Goal: Information Seeking & Learning: Learn about a topic

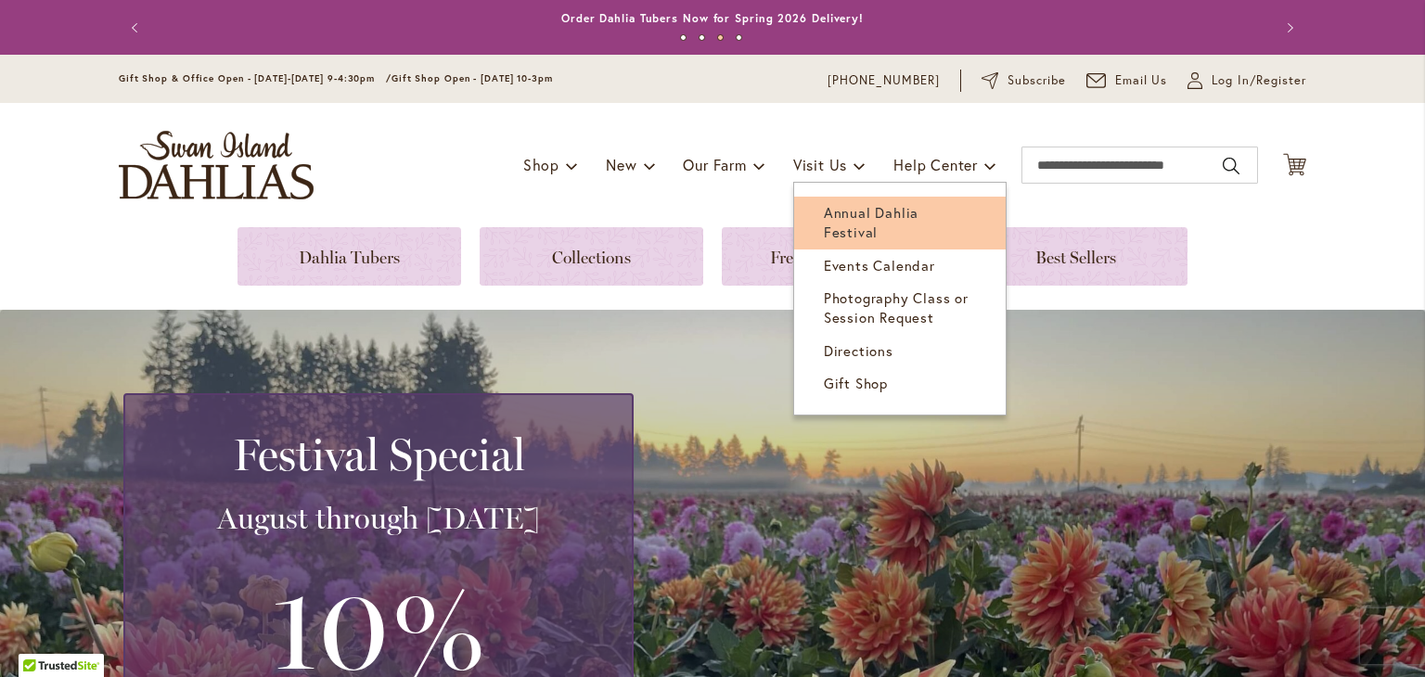
click at [861, 211] on span "Annual Dahlia Festival" at bounding box center [871, 222] width 95 height 38
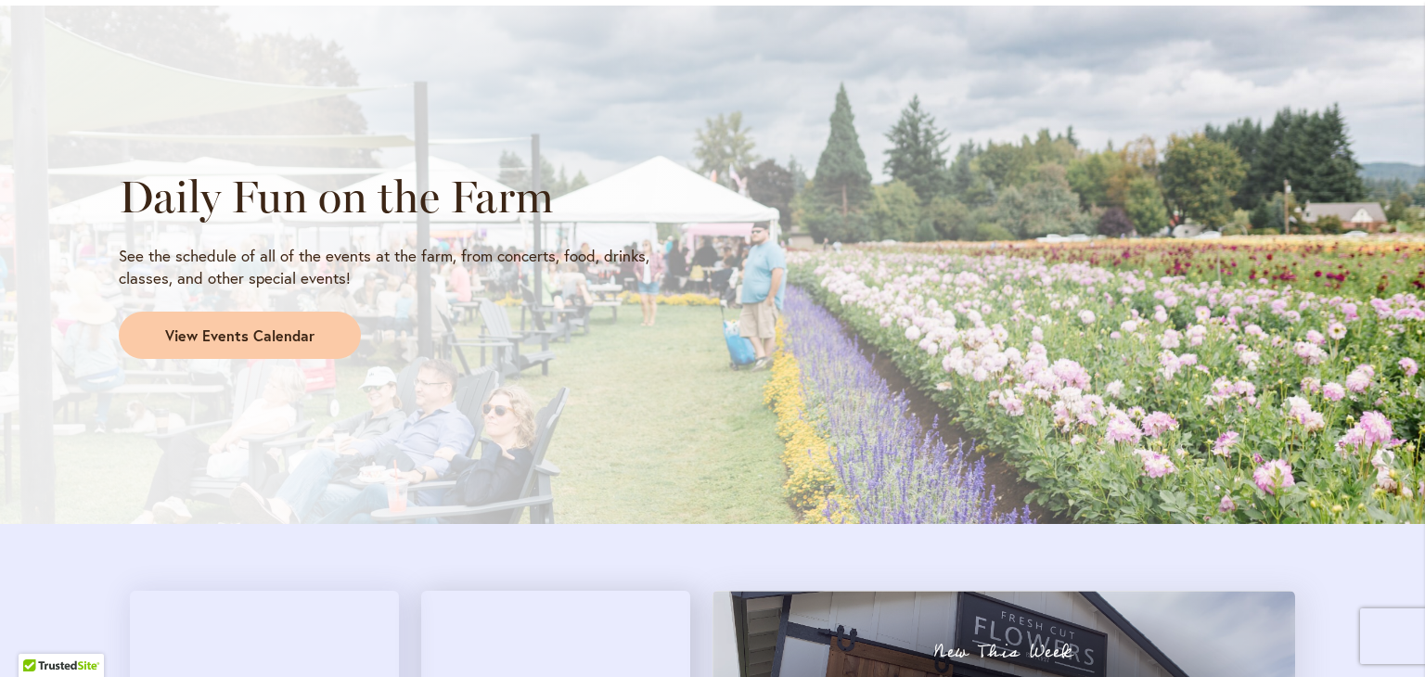
scroll to position [1948, 0]
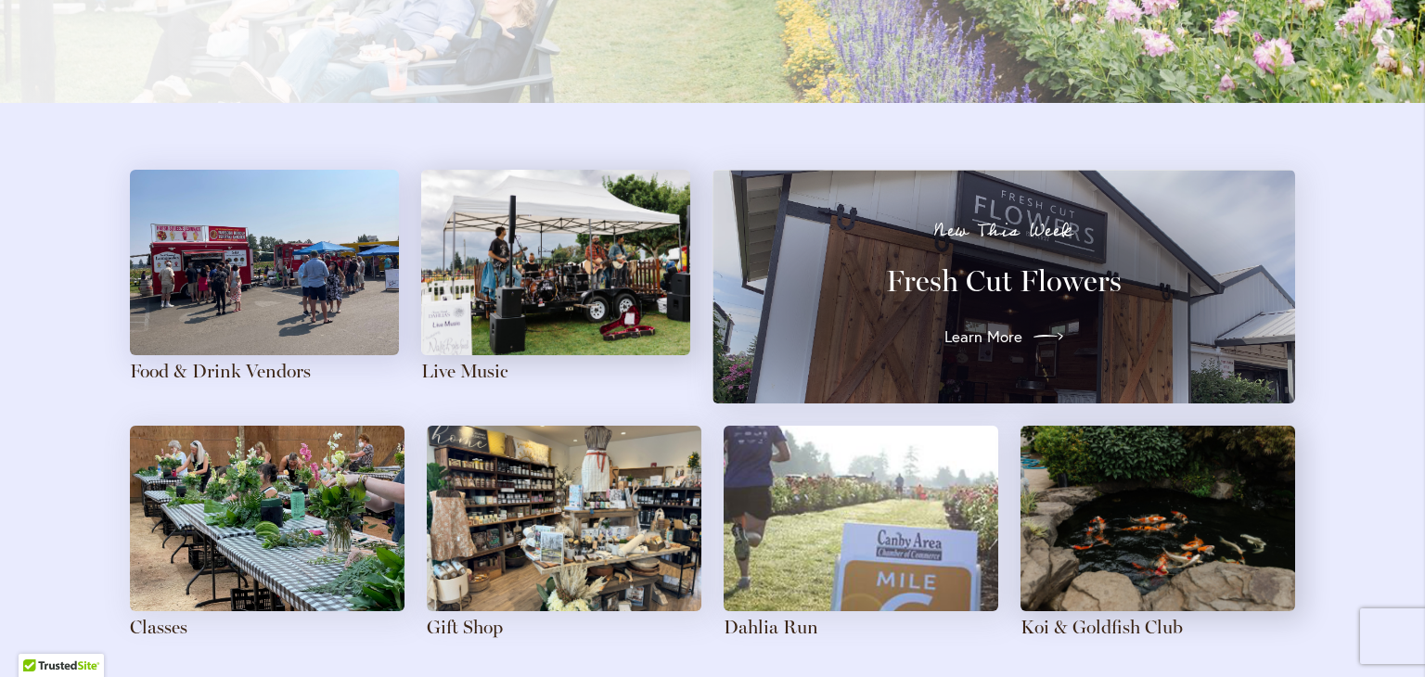
click at [977, 327] on span "Learn More" at bounding box center [983, 337] width 78 height 22
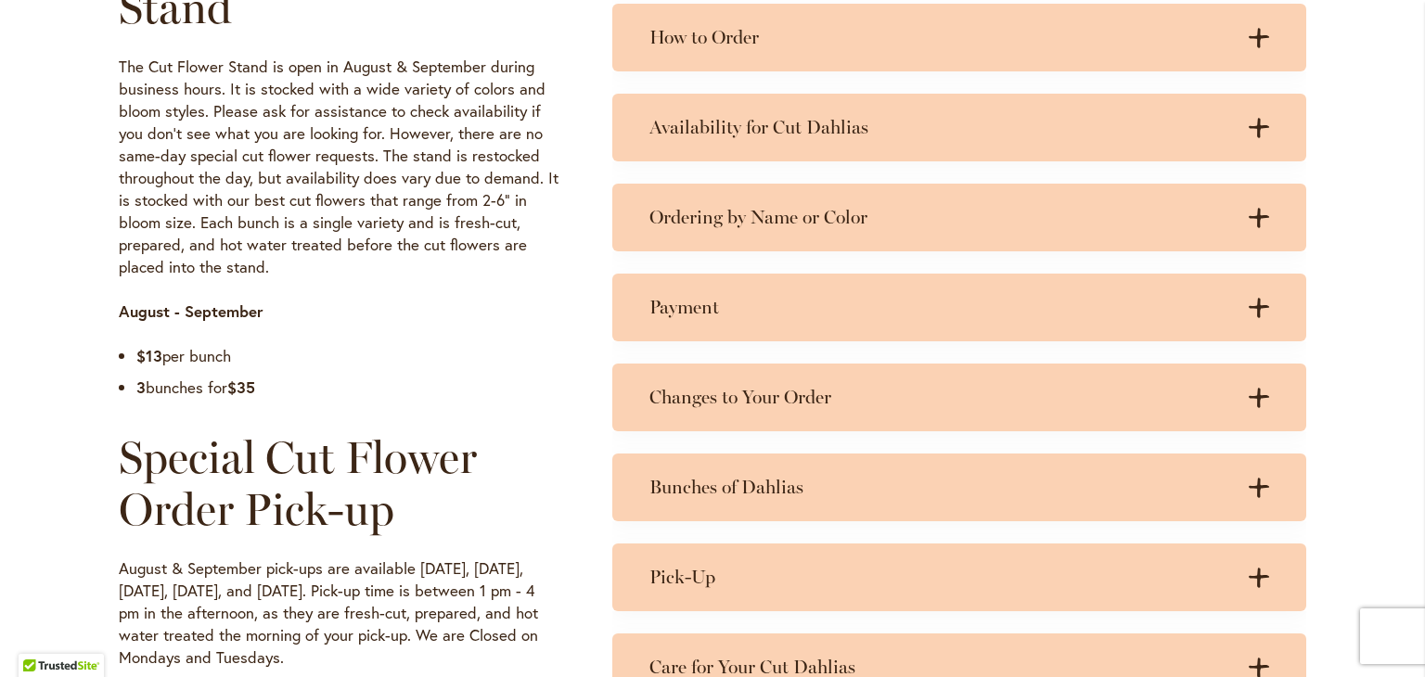
scroll to position [1020, 0]
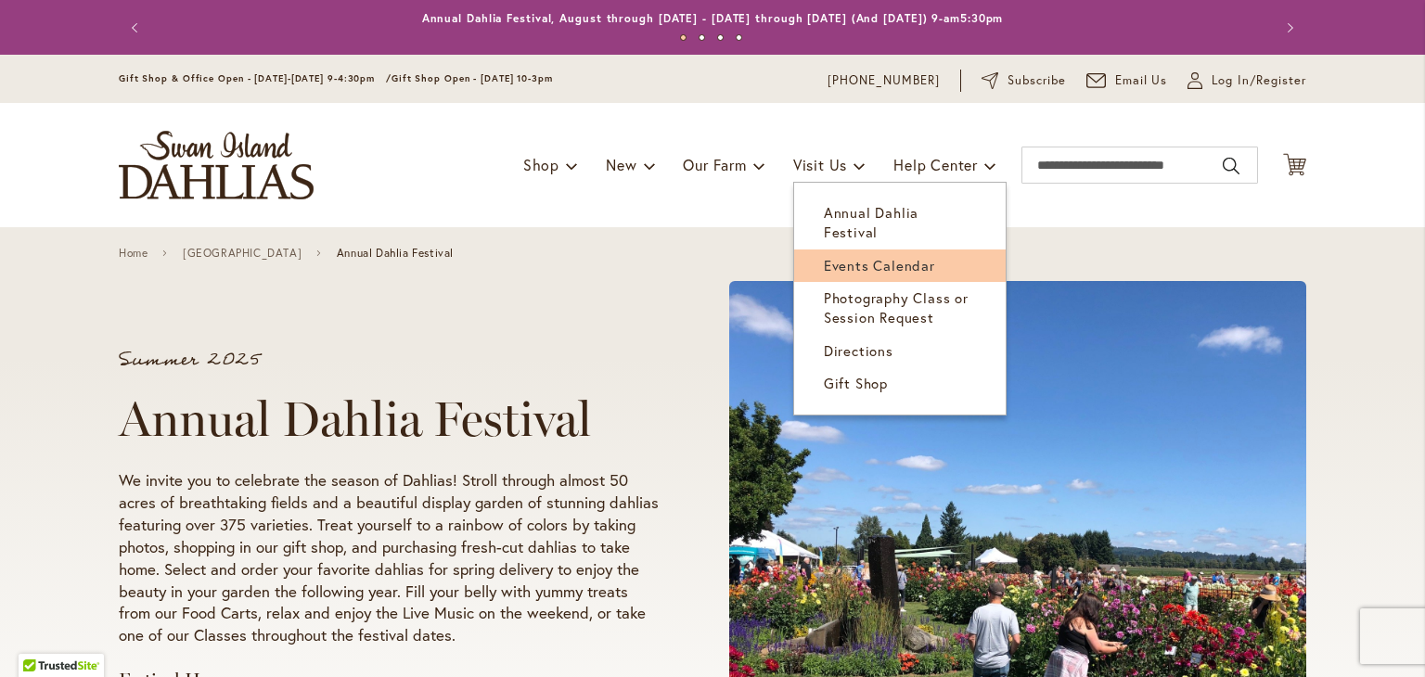
click at [869, 256] on span "Events Calendar" at bounding box center [879, 265] width 111 height 19
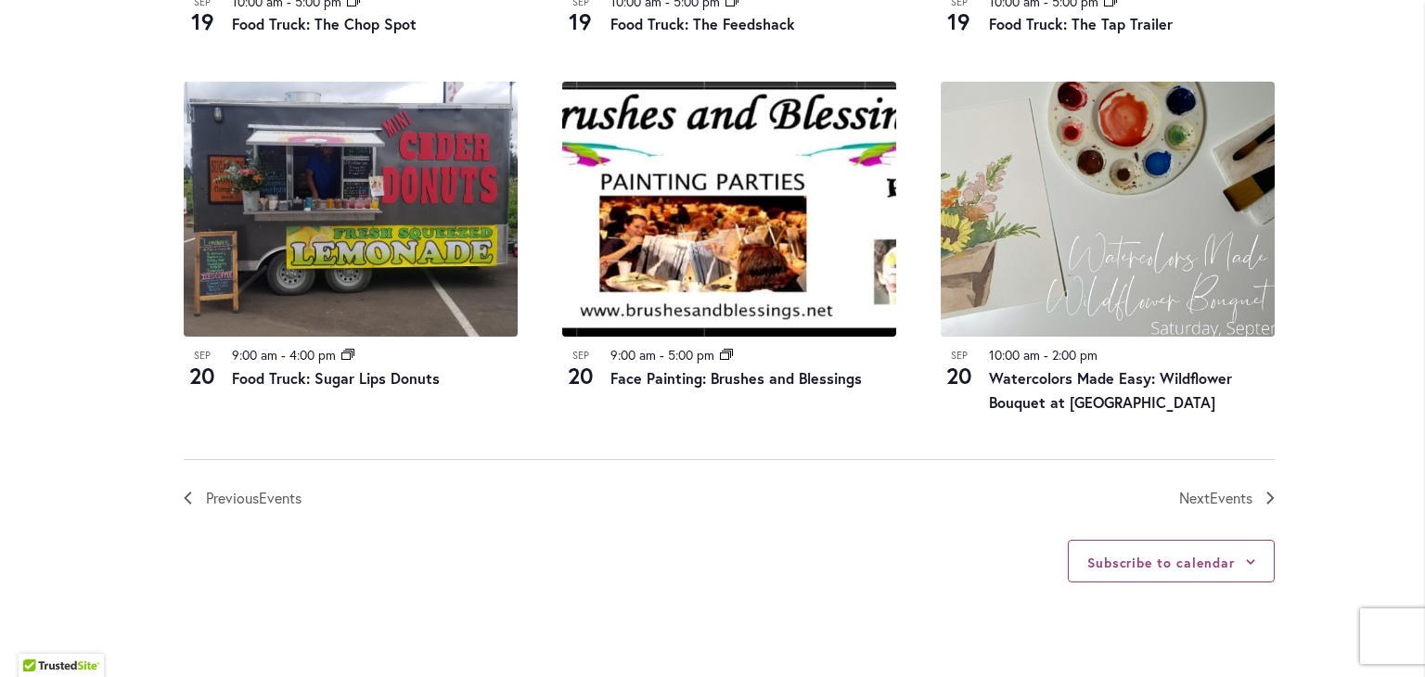
scroll to position [2040, 0]
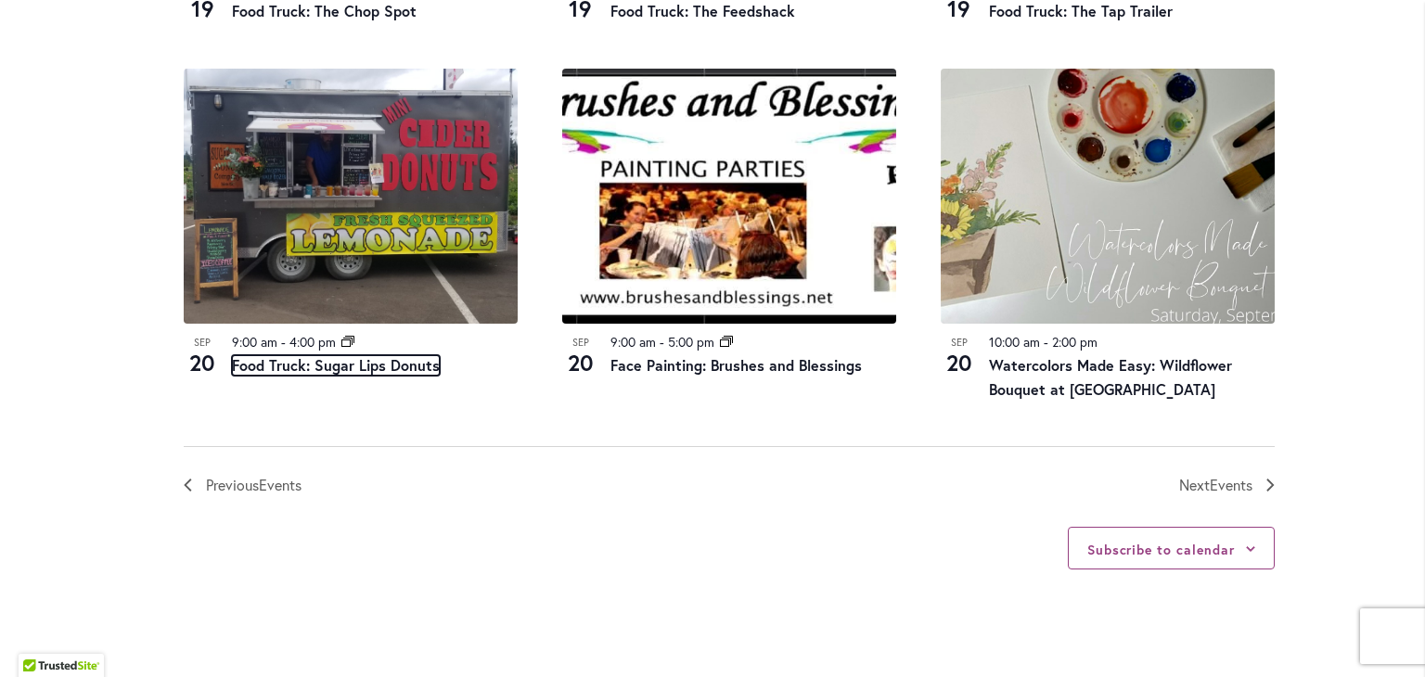
click at [360, 369] on link "Food Truck: Sugar Lips Donuts" at bounding box center [336, 365] width 208 height 20
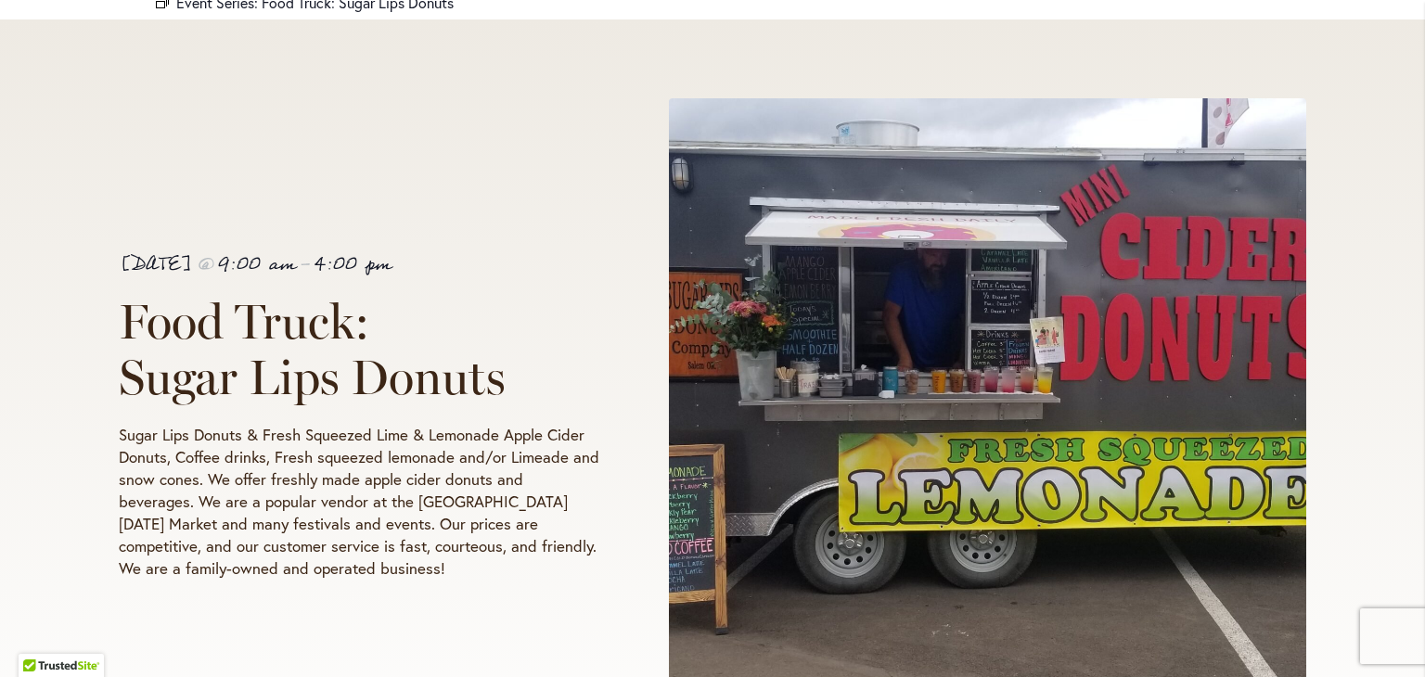
scroll to position [278, 0]
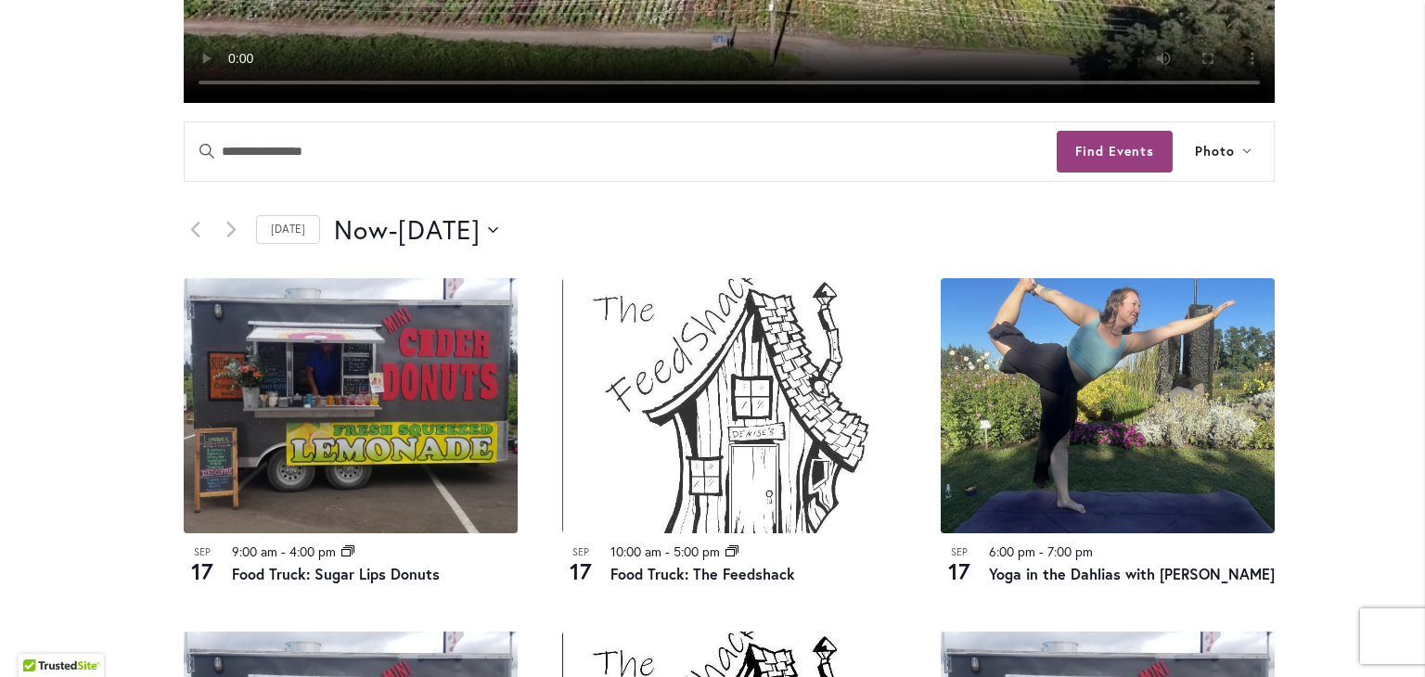
scroll to position [684, 0]
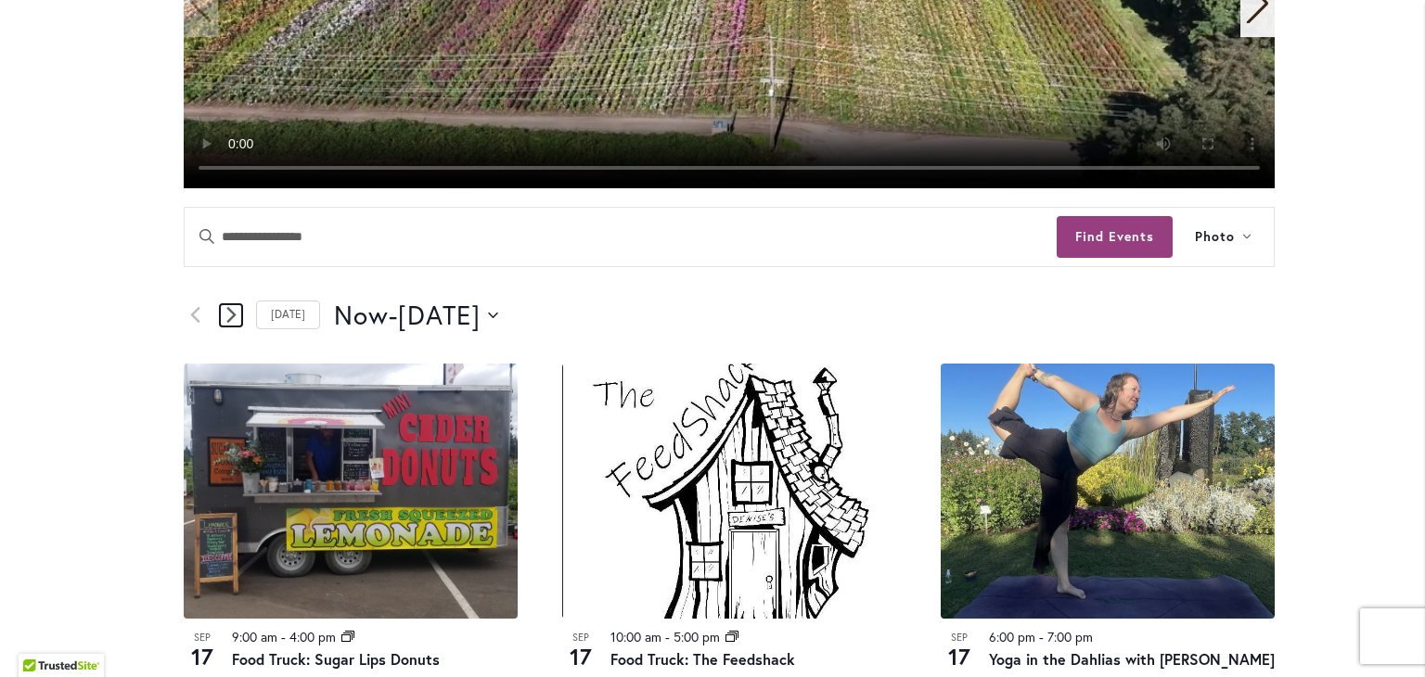
click at [231, 319] on link "Next Events" at bounding box center [231, 315] width 22 height 22
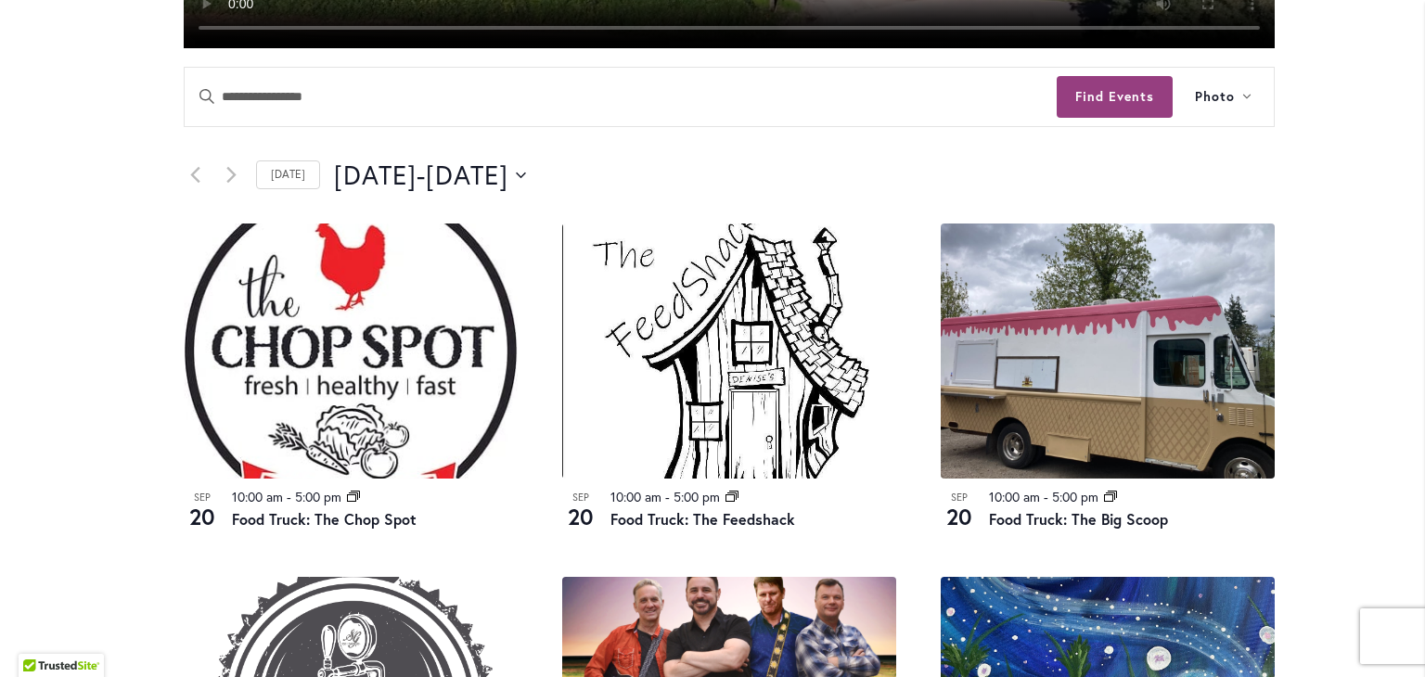
scroll to position [1055, 0]
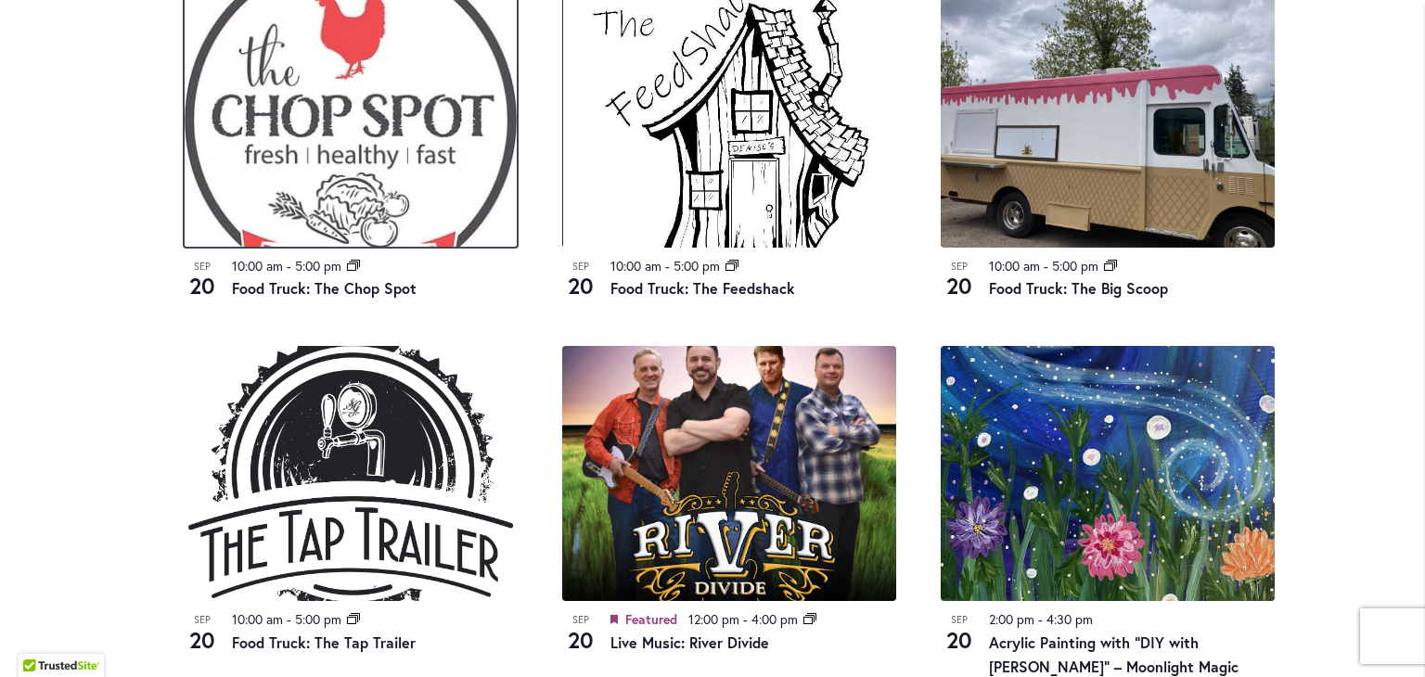
click at [345, 119] on img at bounding box center [351, 120] width 334 height 255
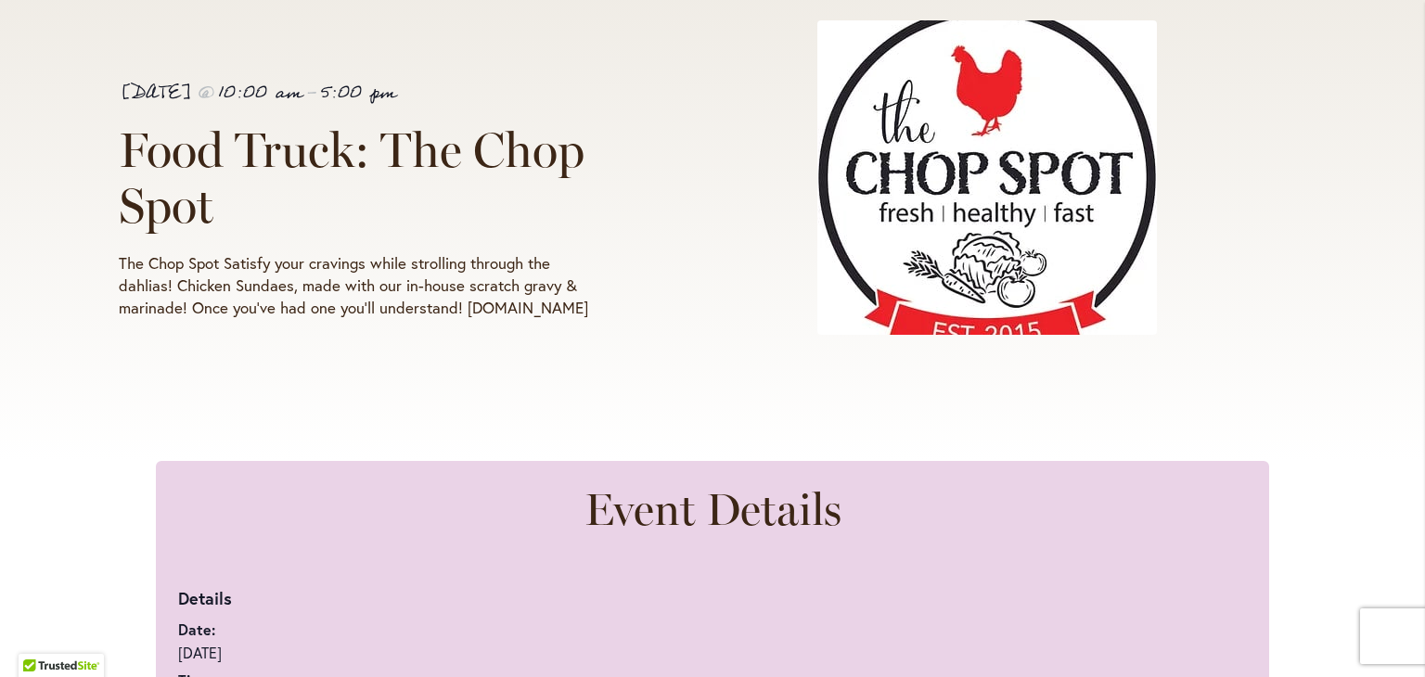
scroll to position [464, 0]
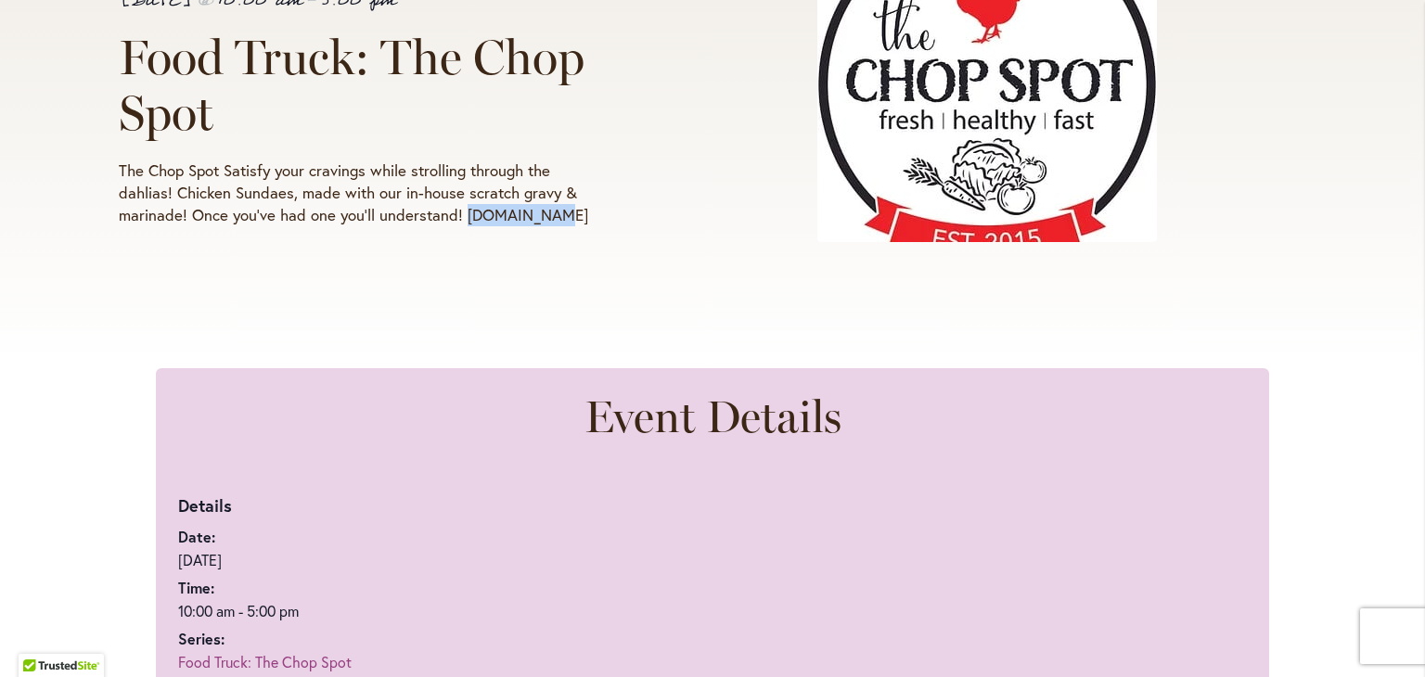
drag, startPoint x: 555, startPoint y: 209, endPoint x: 459, endPoint y: 216, distance: 95.8
click at [459, 216] on p "The Chop Spot Satisfy your cravings while strolling through the dahlias! Chicke…" at bounding box center [359, 193] width 481 height 67
copy p "Choppdx.com"
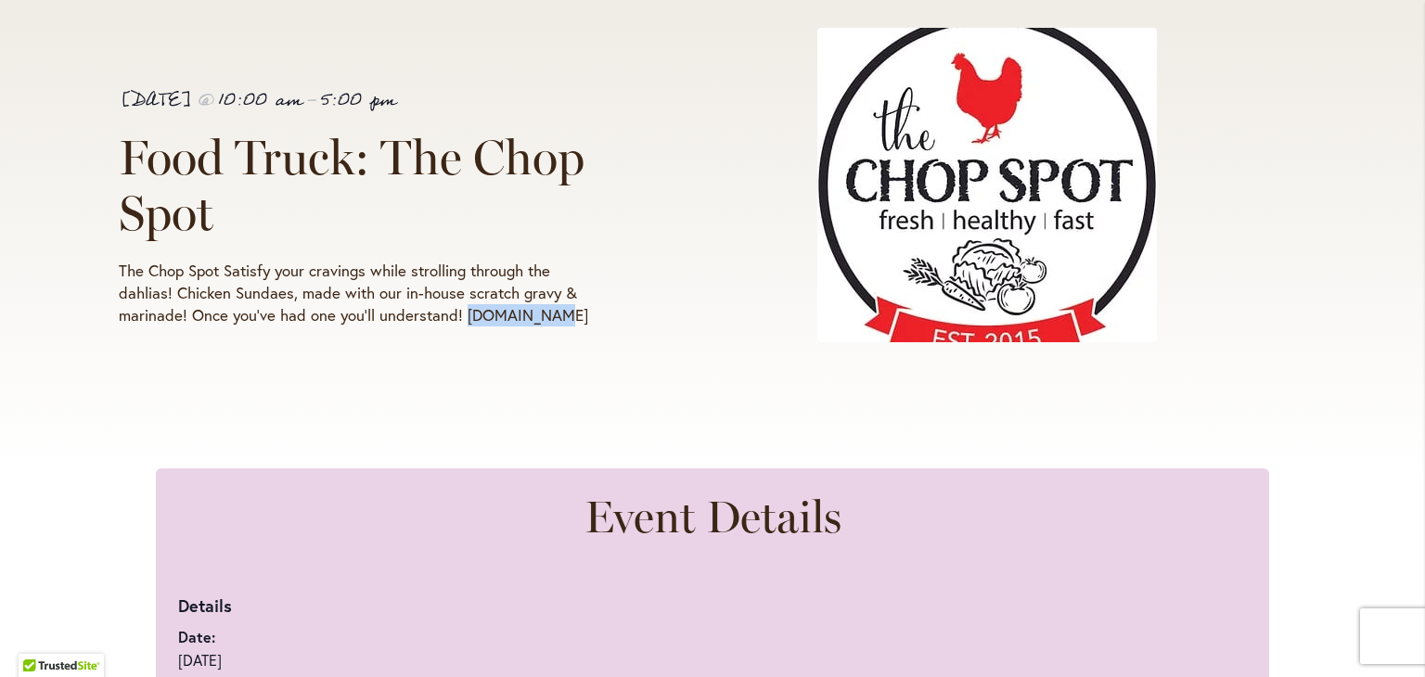
scroll to position [185, 0]
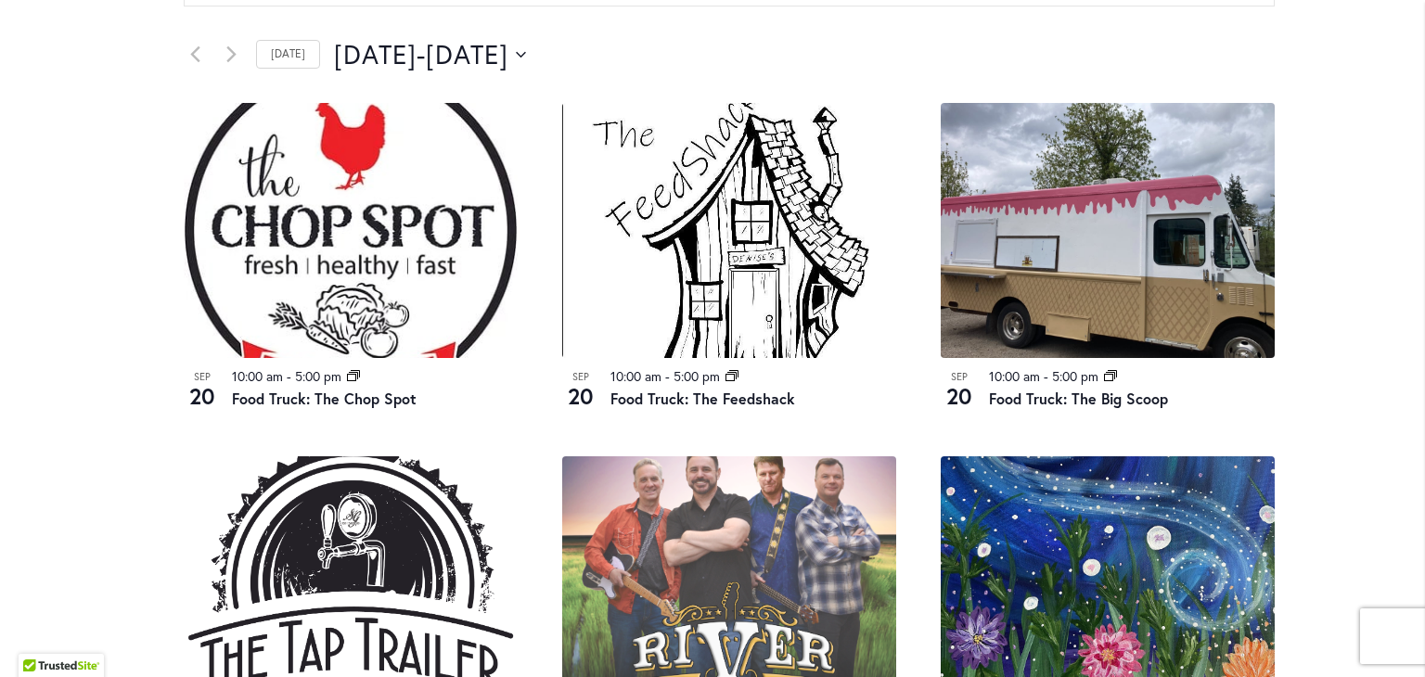
scroll to position [927, 0]
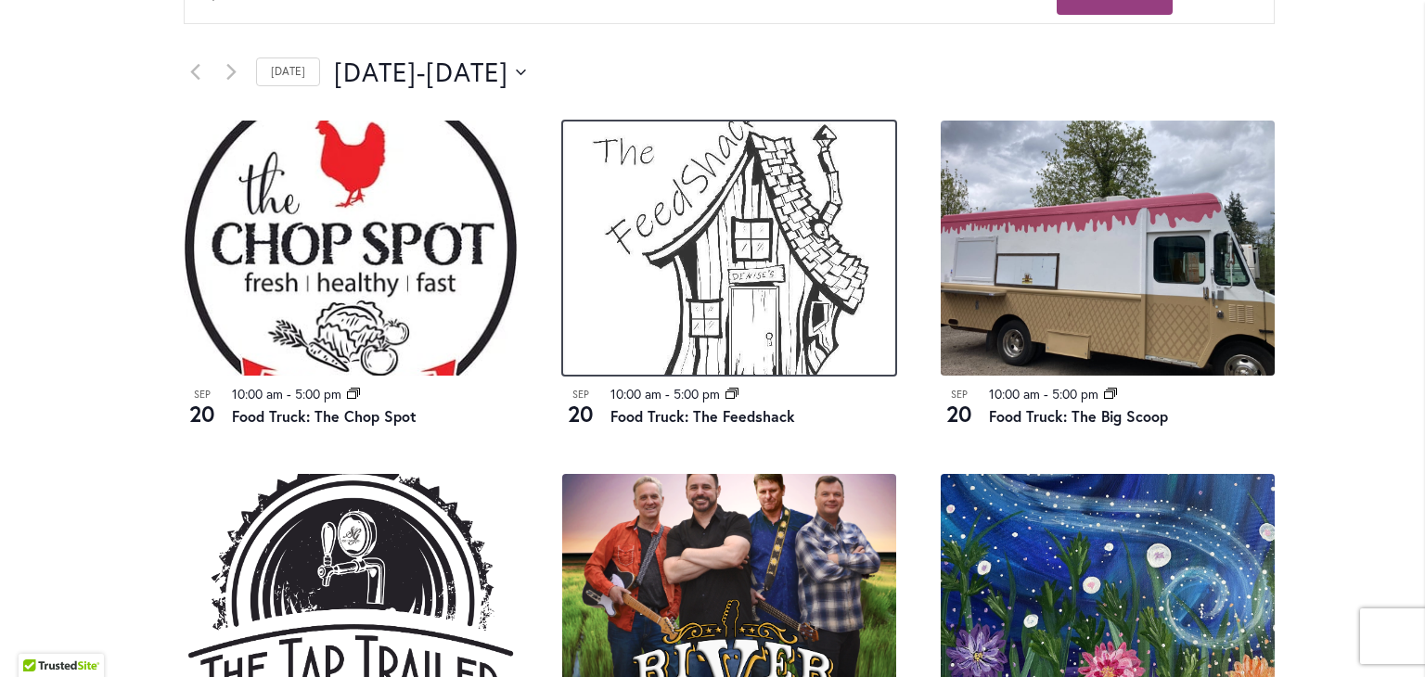
click at [734, 191] on img at bounding box center [729, 248] width 334 height 255
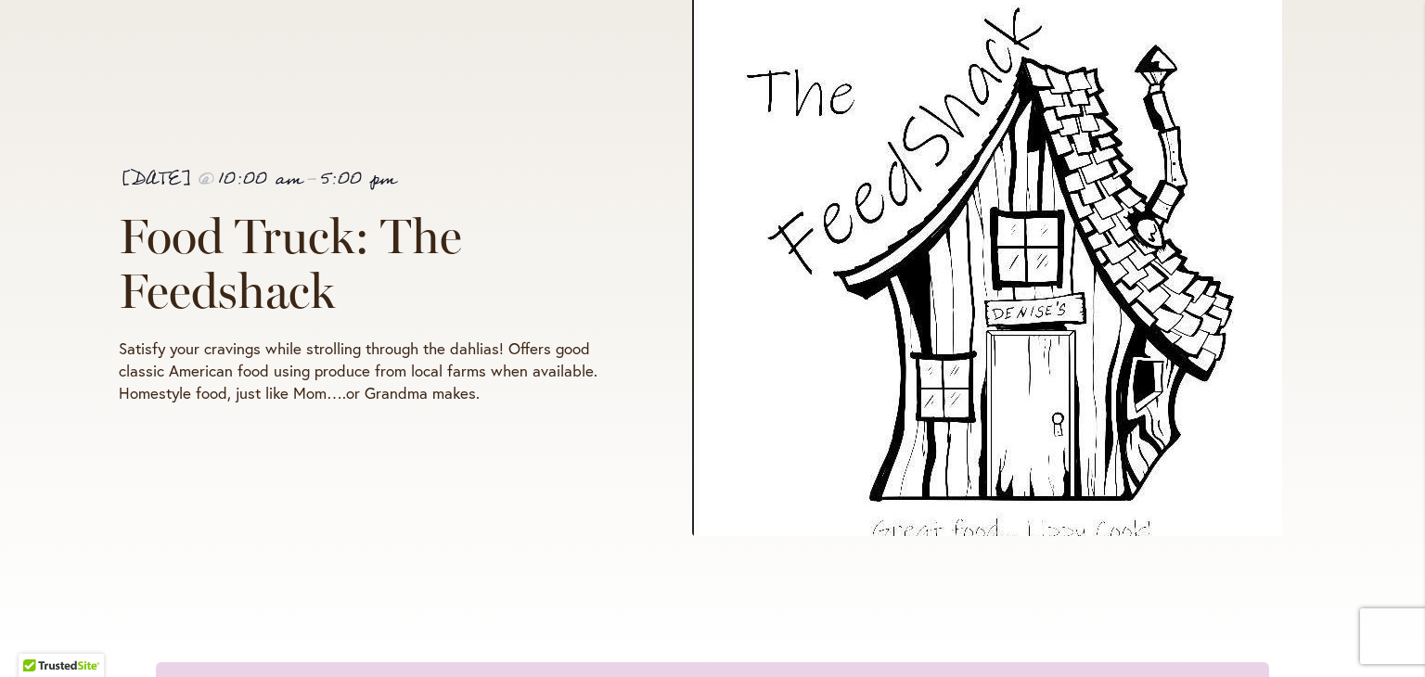
scroll to position [371, 0]
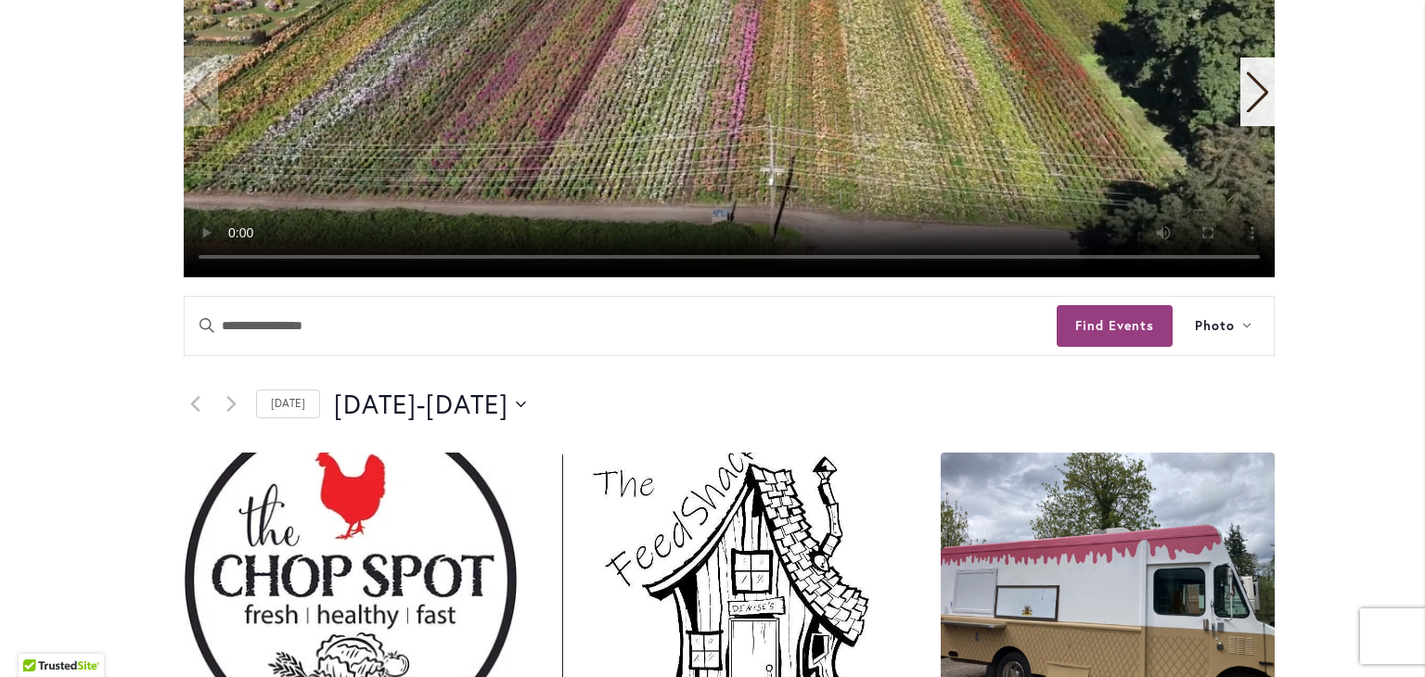
scroll to position [1241, 0]
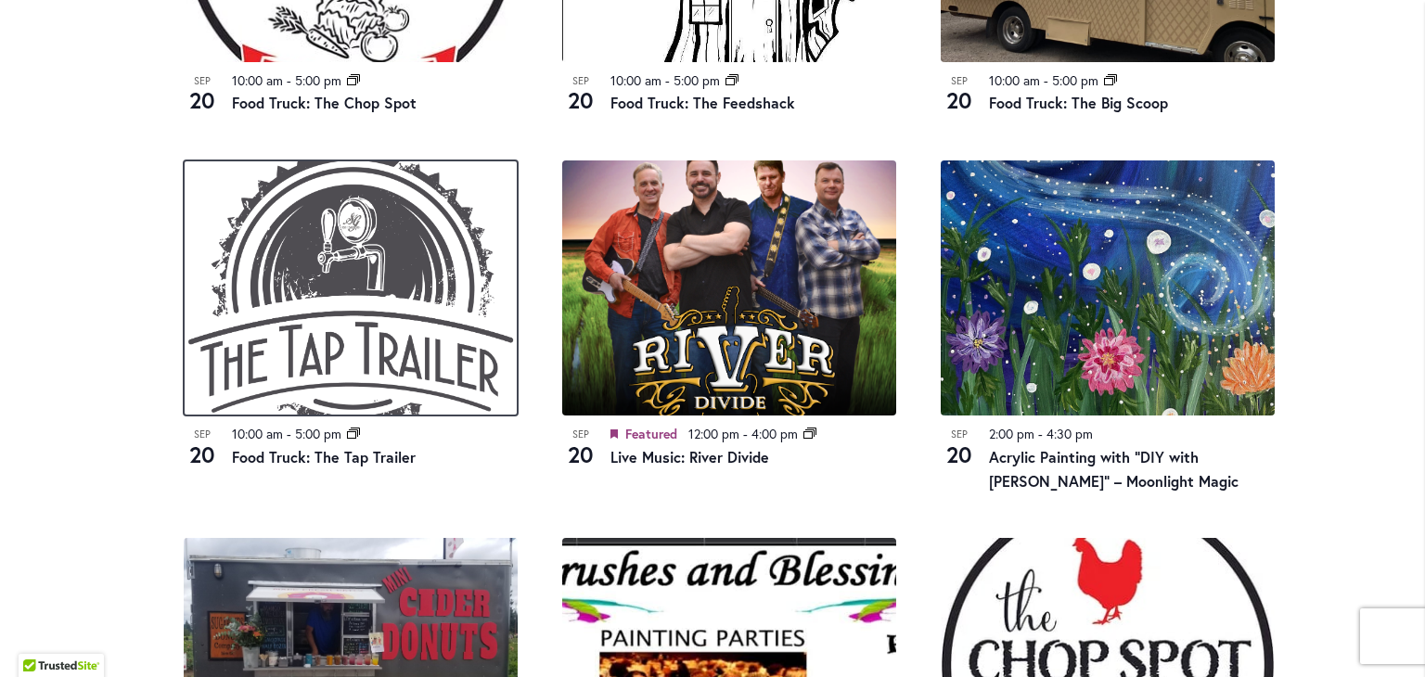
click at [386, 340] on img at bounding box center [351, 287] width 334 height 255
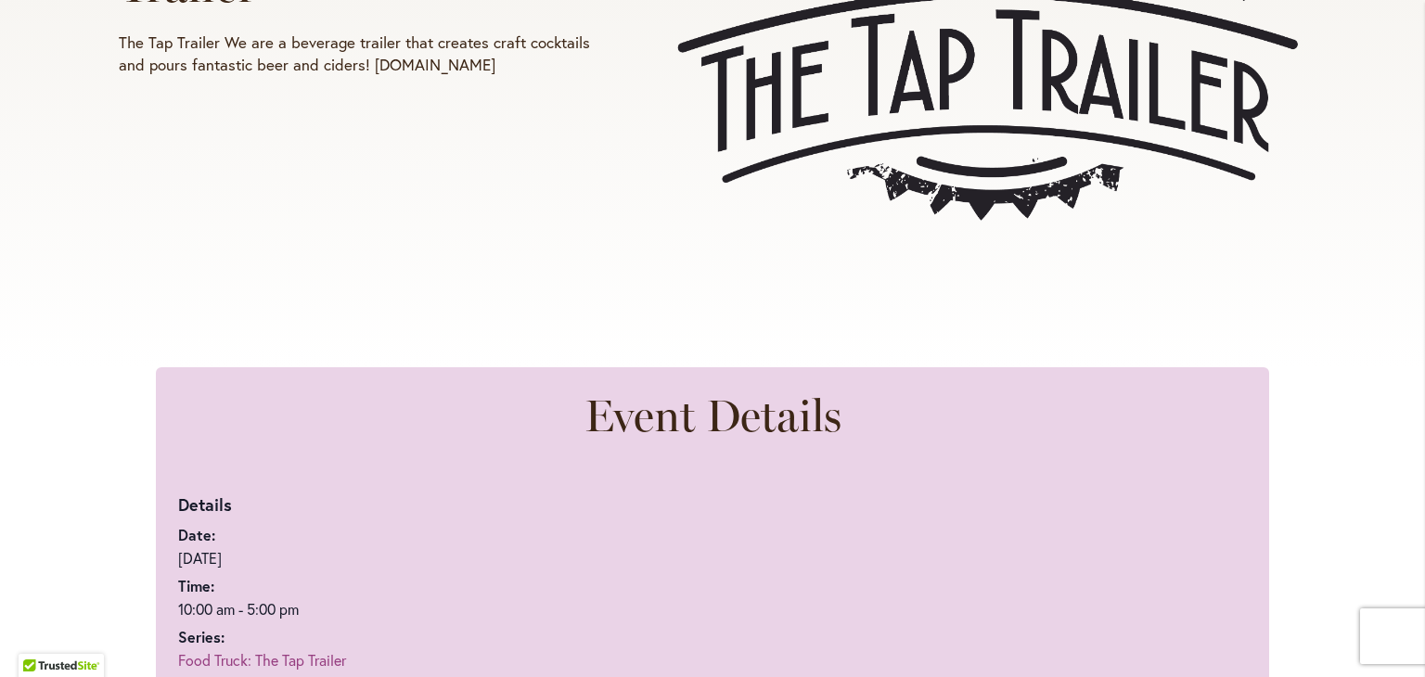
scroll to position [742, 0]
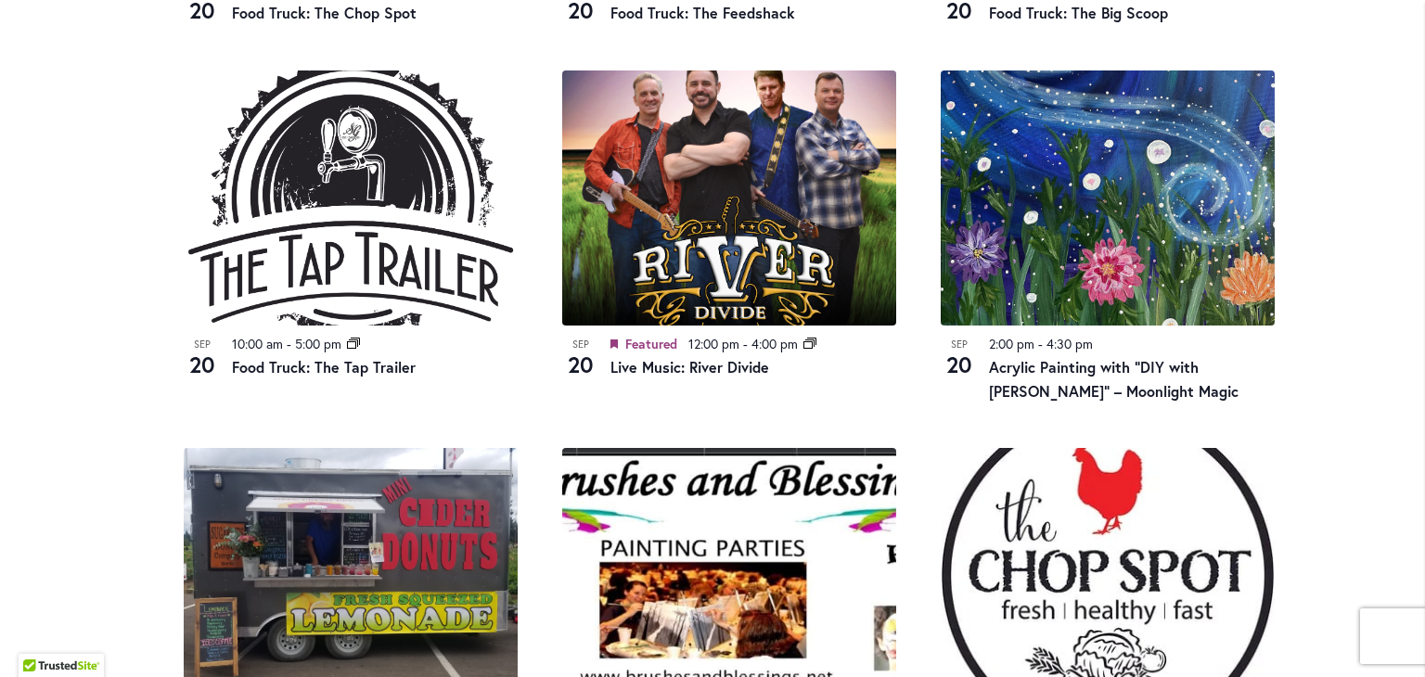
scroll to position [1334, 0]
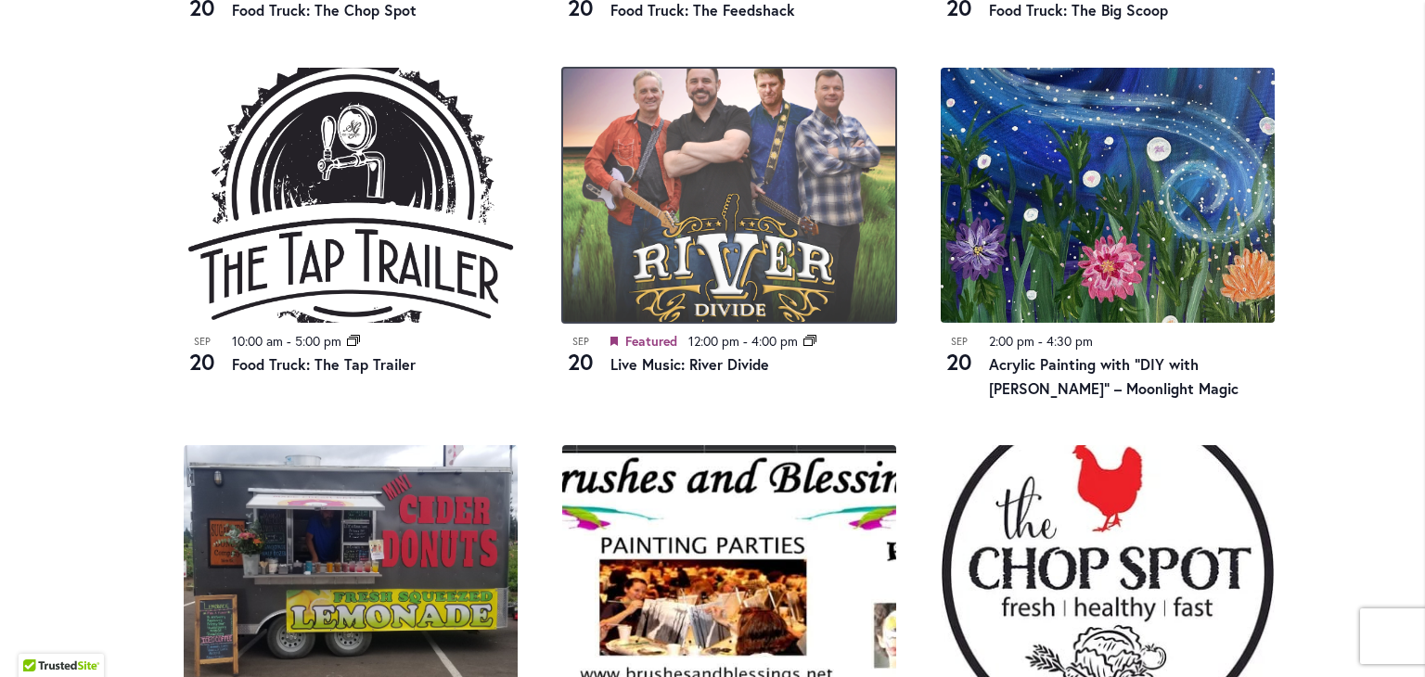
click at [727, 208] on img at bounding box center [729, 195] width 334 height 255
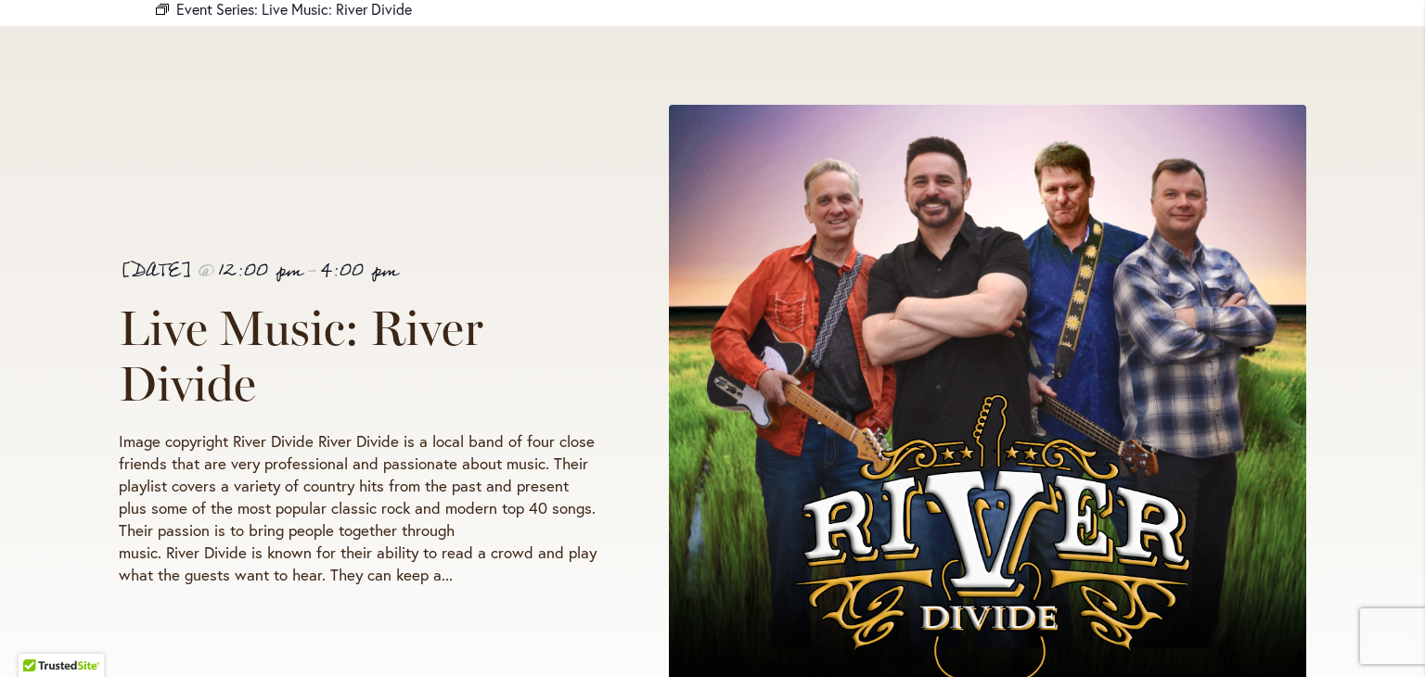
scroll to position [278, 0]
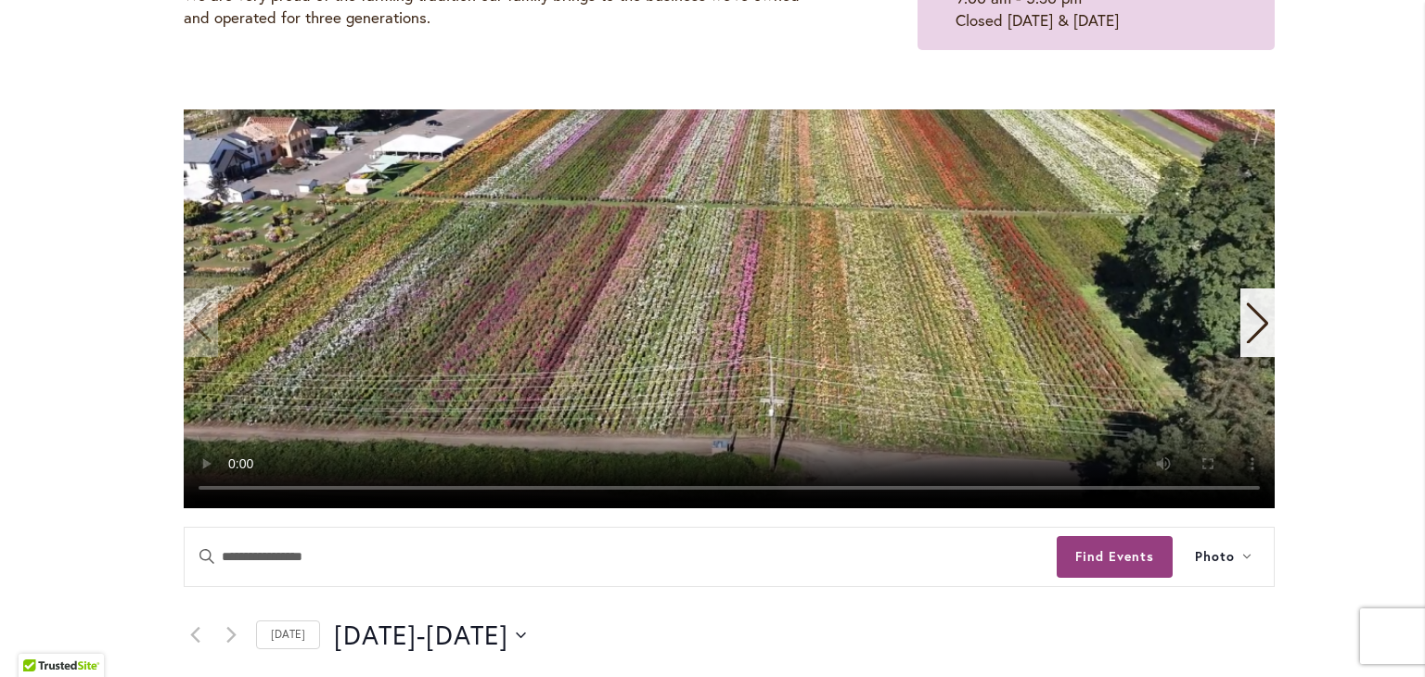
scroll to position [313, 0]
